Goal: Check status

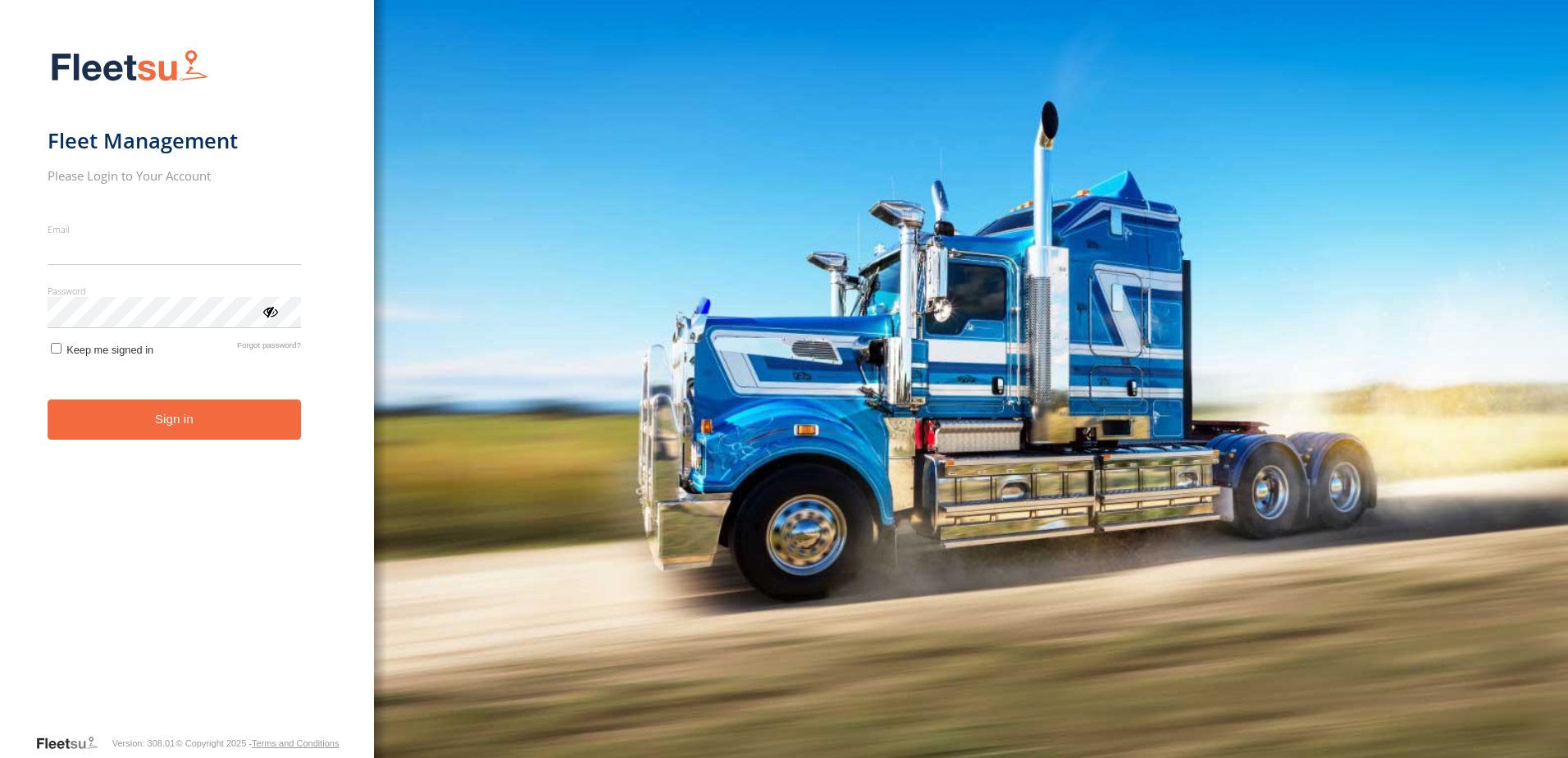
type input "**********"
click at [232, 426] on button "Sign in" at bounding box center [174, 419] width 253 height 40
click at [268, 417] on button "Sign in" at bounding box center [174, 419] width 253 height 40
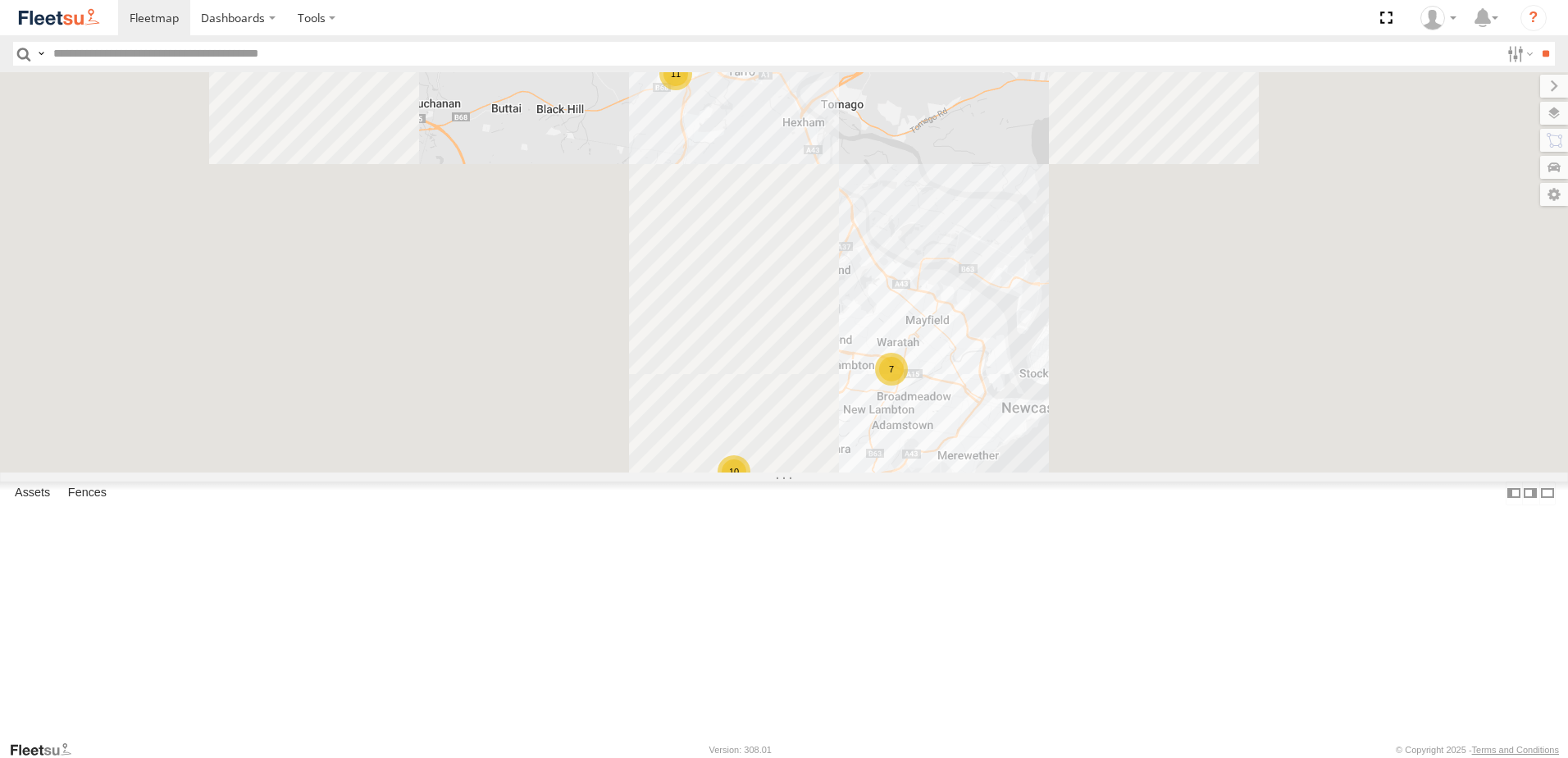
click at [0, 0] on span at bounding box center [0, 0] width 0 height 0
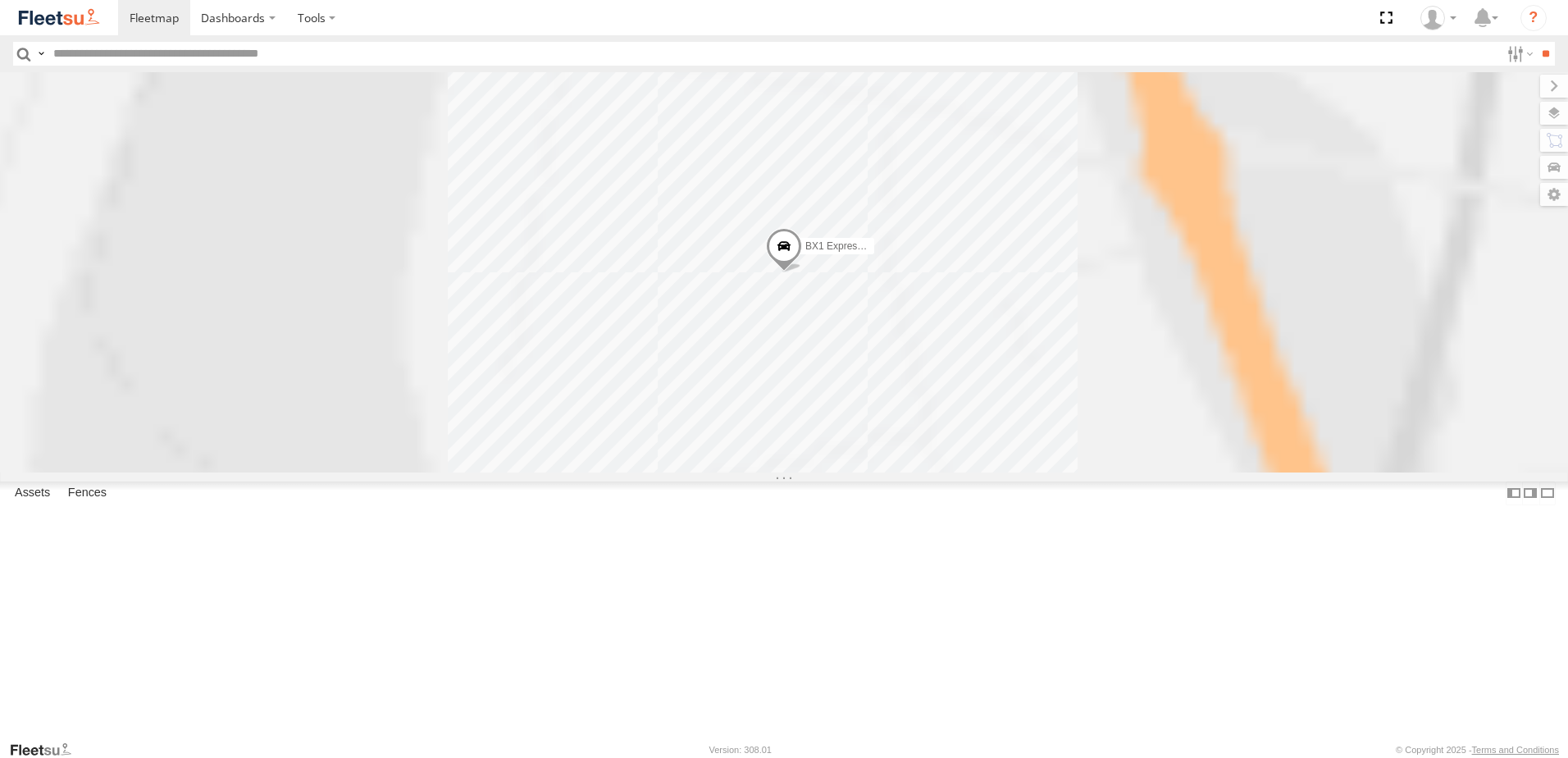
click at [0, 0] on span at bounding box center [0, 0] width 0 height 0
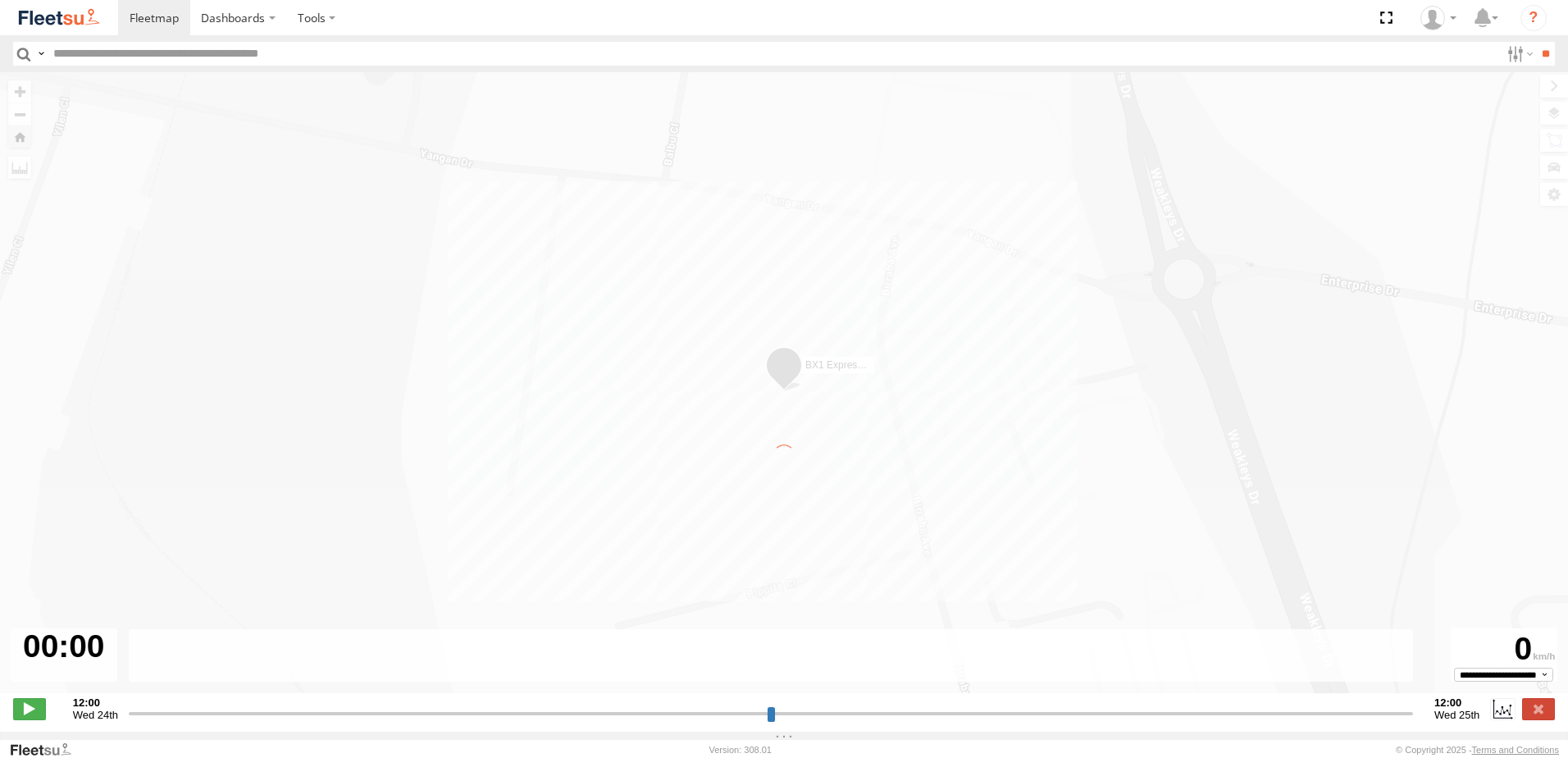
type input "**********"
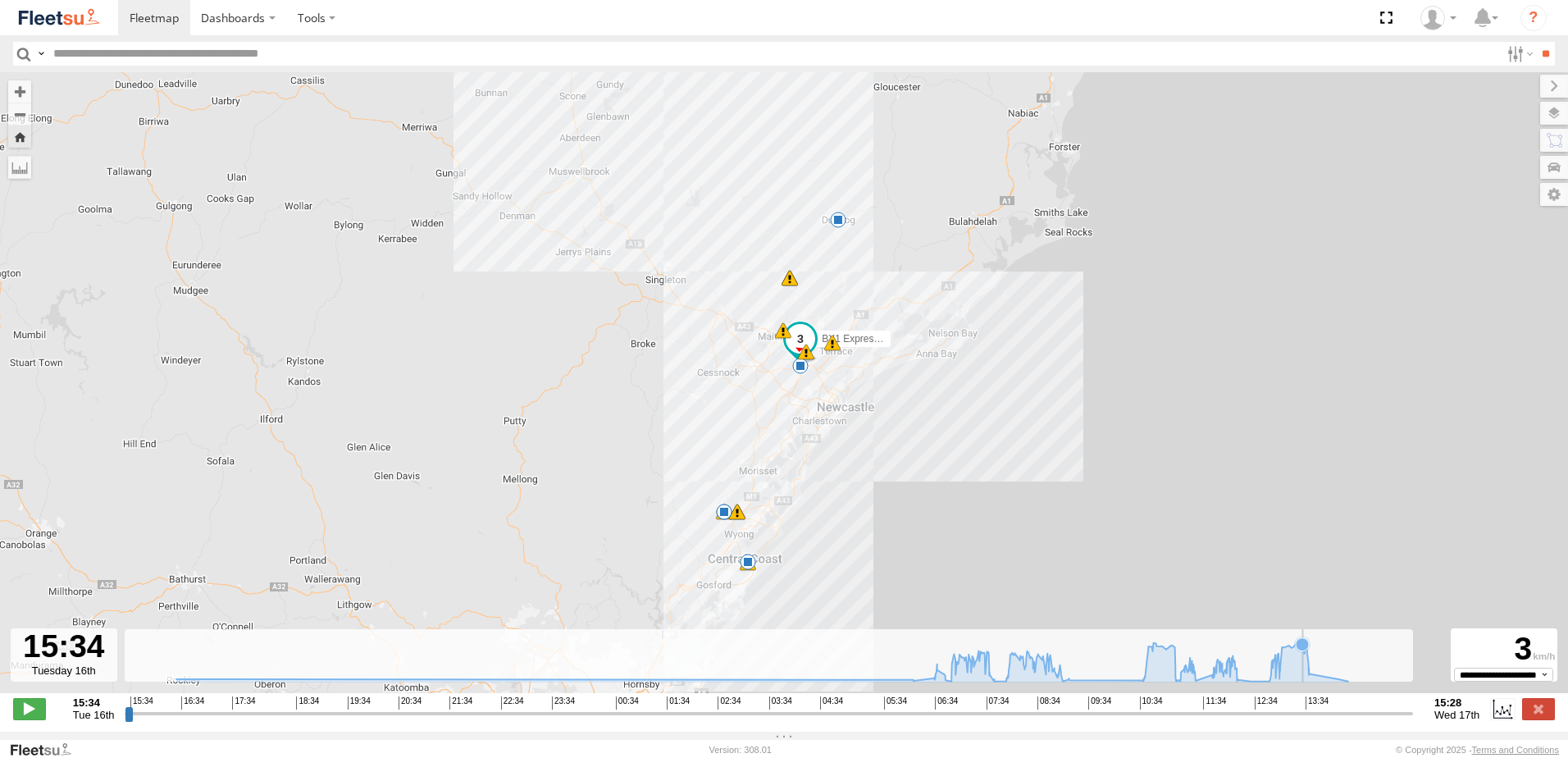
click at [1303, 680] on icon at bounding box center [763, 662] width 1188 height 41
click at [1285, 671] on icon at bounding box center [763, 662] width 1188 height 41
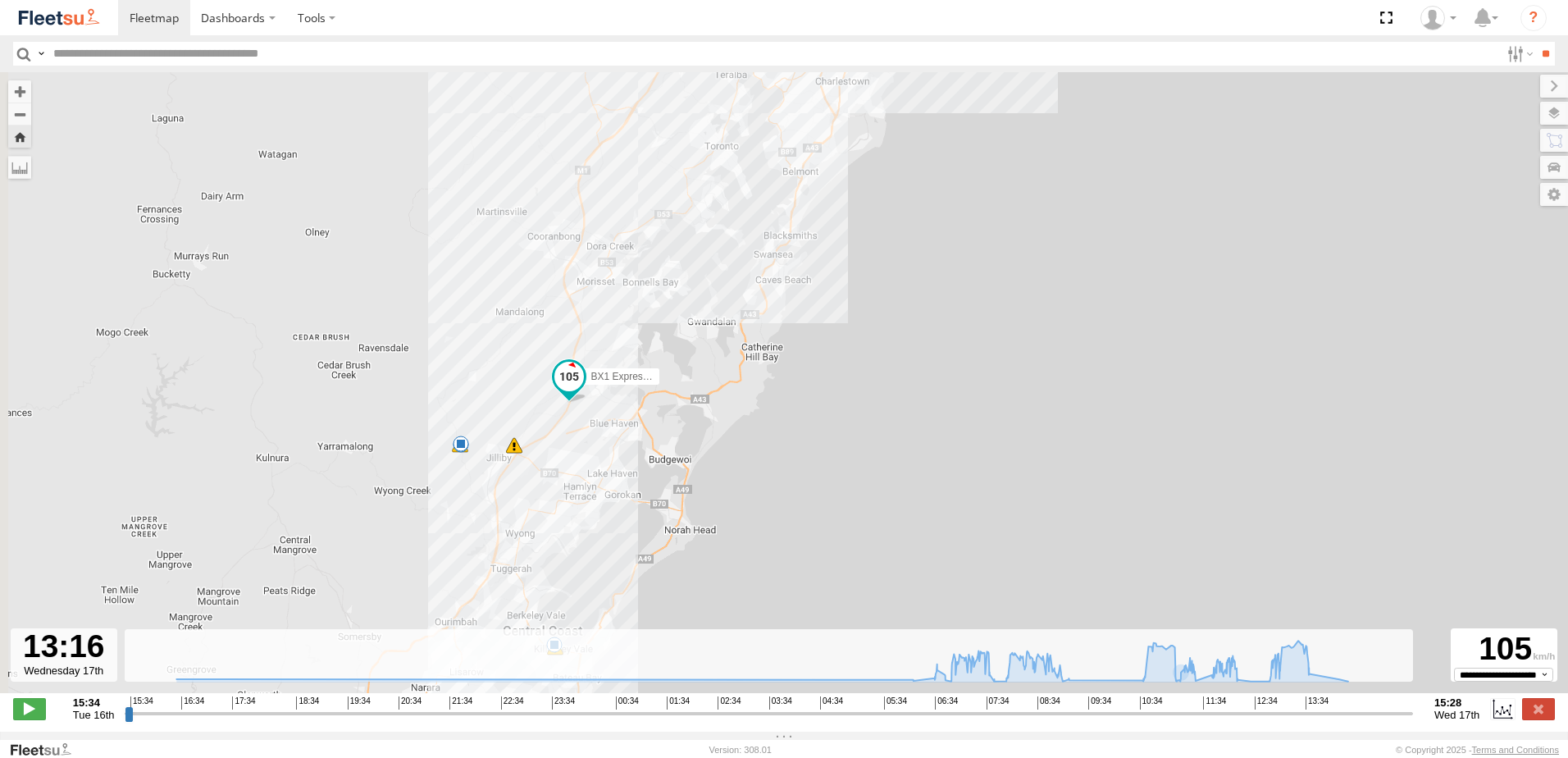
drag, startPoint x: 644, startPoint y: 472, endPoint x: 669, endPoint y: 450, distance: 33.3
click at [669, 457] on div "BX1 Express Ute 07:03 Wed 07:21 Wed 07:21 Wed 07:49 Wed 08:46 Wed 08:55 Wed 11:…" at bounding box center [784, 391] width 1568 height 638
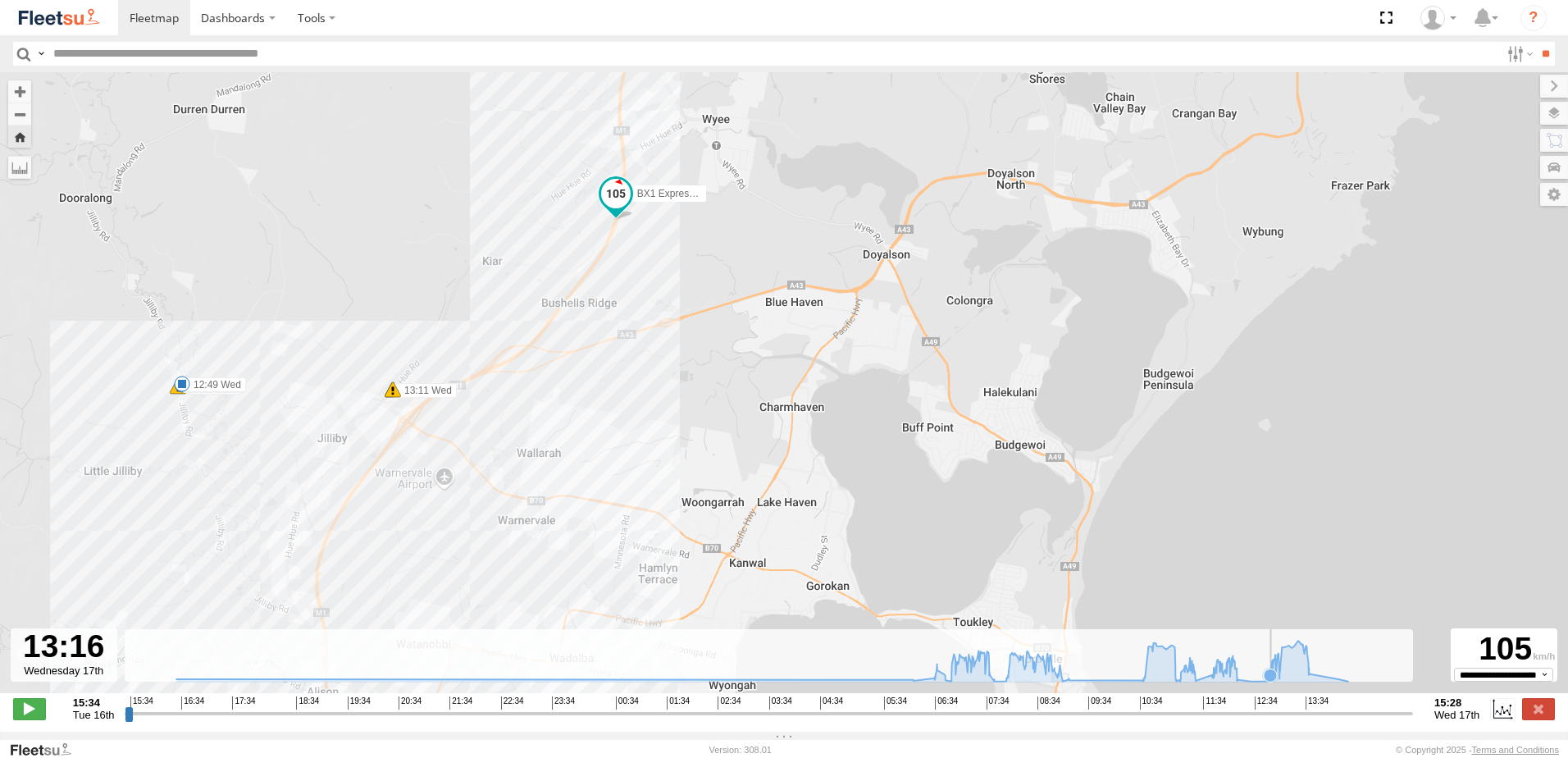
click at [1270, 682] on icon at bounding box center [1270, 674] width 13 height 13
click at [1270, 687] on icon at bounding box center [1269, 680] width 13 height 13
click at [1251, 686] on icon at bounding box center [1250, 680] width 13 height 13
click at [1246, 687] on icon at bounding box center [1250, 680] width 13 height 13
click at [1242, 691] on div "BX1 Express Ute 07:03 Wed 07:21 Wed 07:21 Wed 07:49 Wed 08:46 Wed 08:55 Wed 11:…" at bounding box center [784, 391] width 1568 height 638
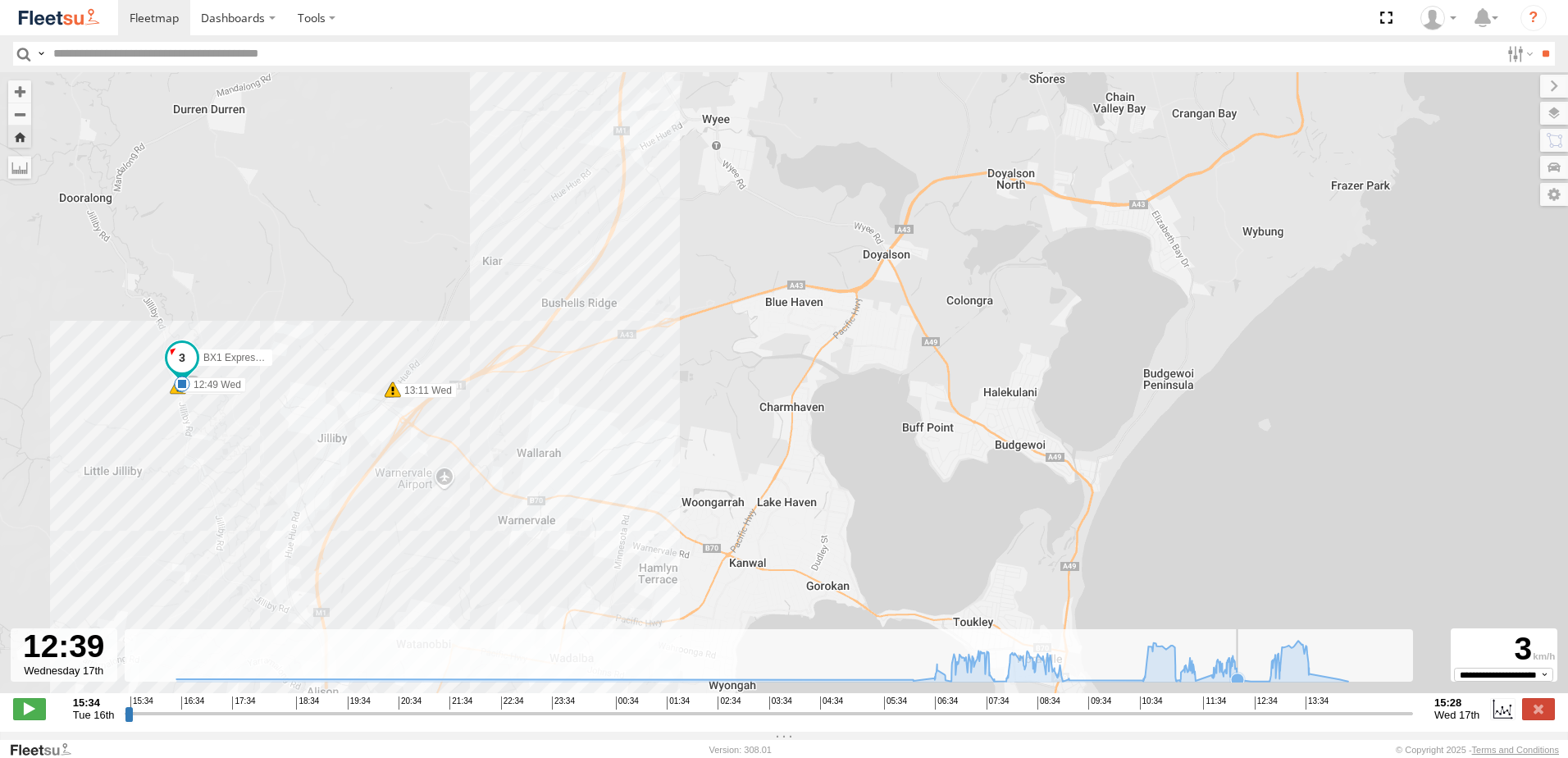
click at [1243, 686] on icon at bounding box center [1237, 679] width 13 height 13
click at [1234, 682] on icon at bounding box center [763, 662] width 1188 height 41
click at [1241, 686] on icon at bounding box center [1237, 679] width 13 height 13
click at [1266, 687] on icon at bounding box center [1268, 680] width 13 height 13
click at [1268, 682] on icon at bounding box center [1268, 680] width 16 height 16
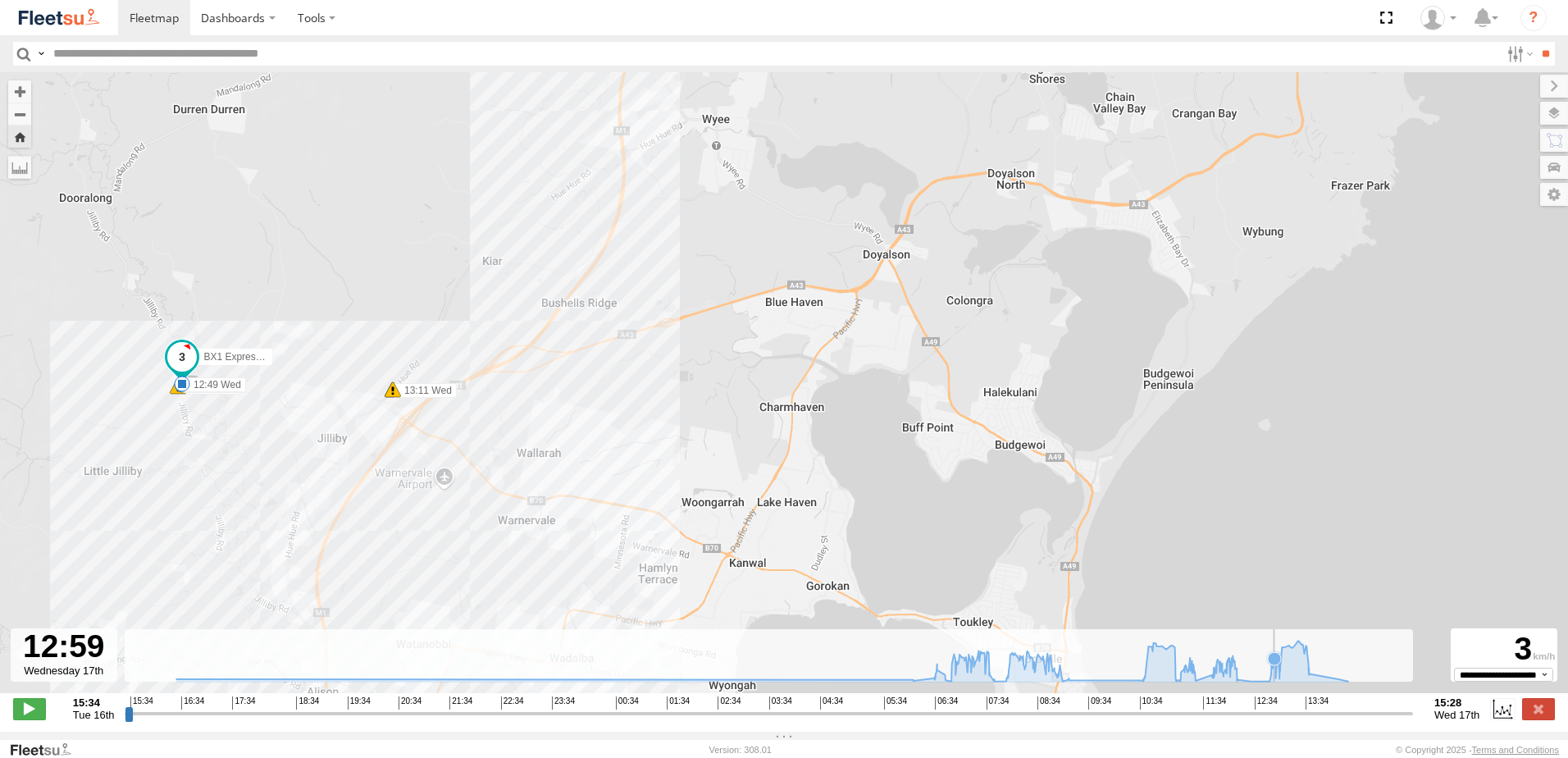
click at [1274, 681] on icon at bounding box center [763, 662] width 1188 height 41
click at [1280, 660] on icon at bounding box center [1277, 653] width 13 height 13
click at [1289, 679] on icon at bounding box center [763, 662] width 1188 height 41
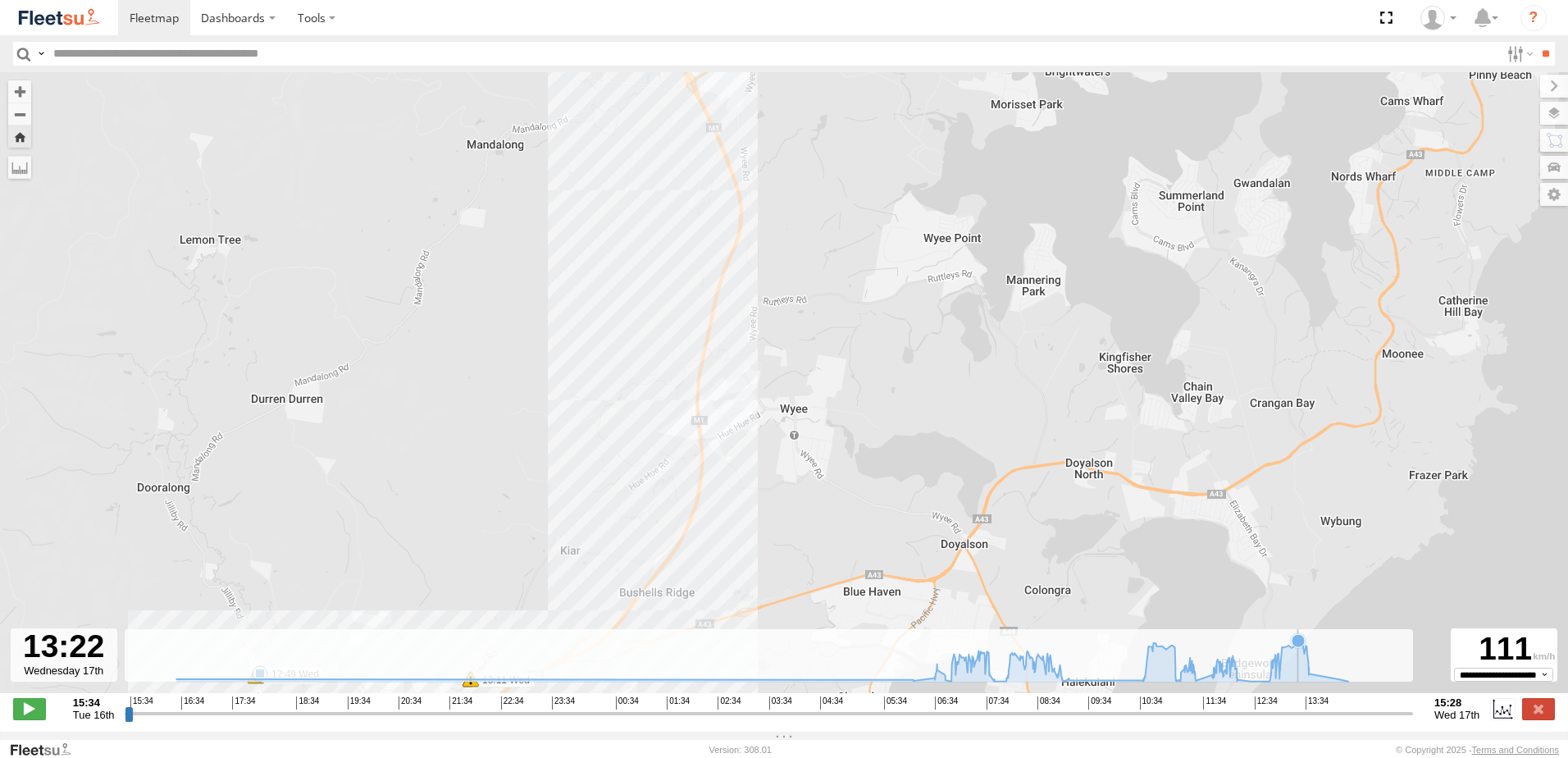
click at [1302, 674] on icon at bounding box center [763, 662] width 1188 height 41
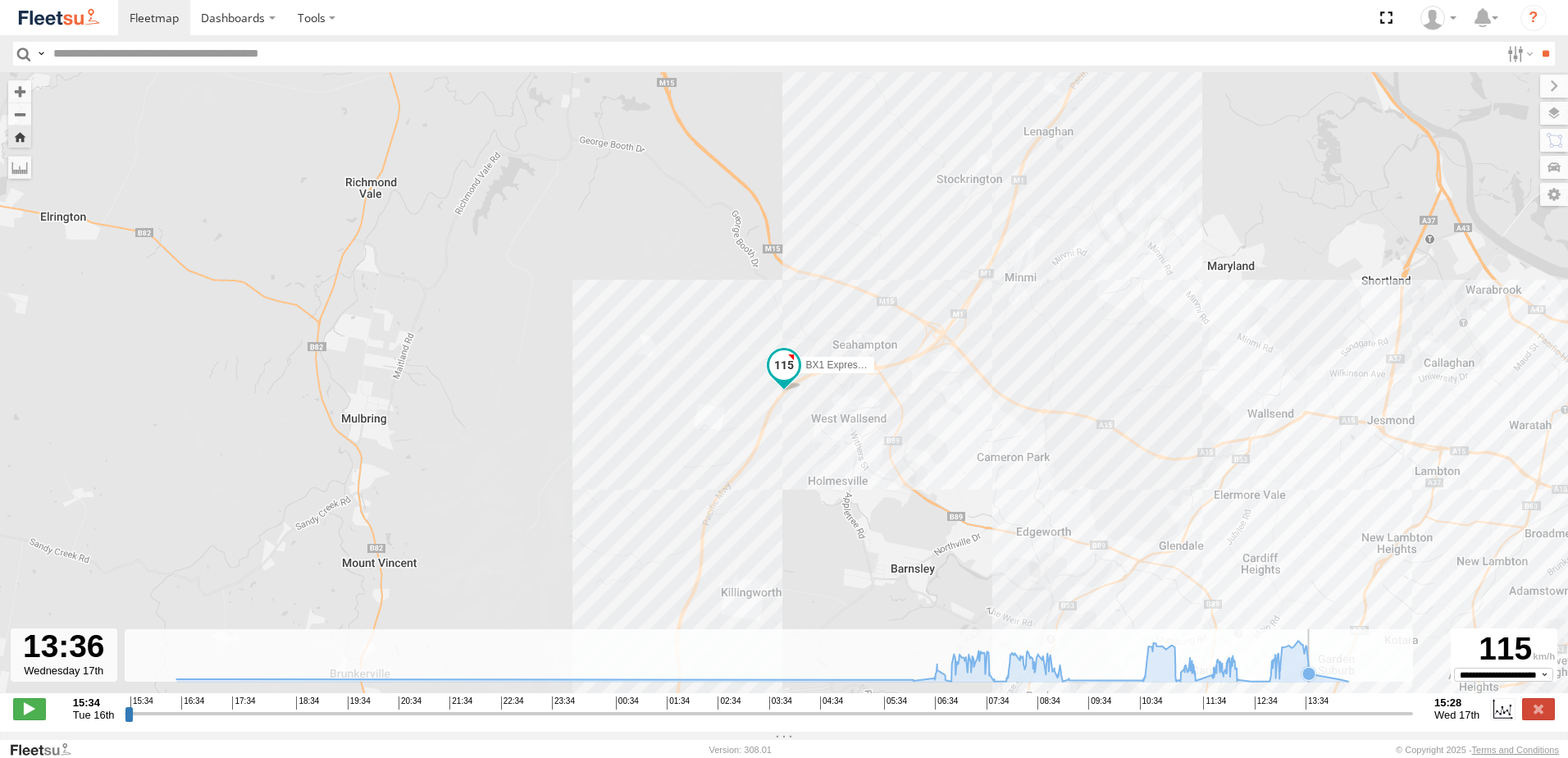
click at [1312, 674] on icon at bounding box center [763, 662] width 1188 height 41
